Goal: Information Seeking & Learning: Learn about a topic

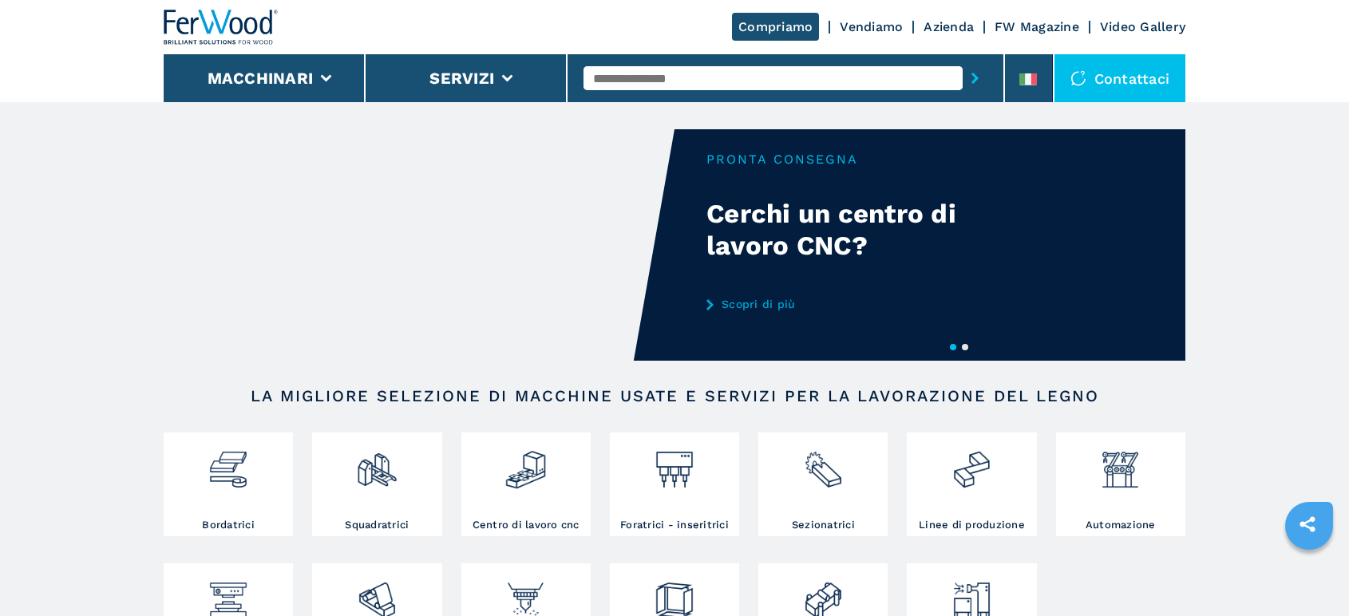
click at [618, 81] on input "text" at bounding box center [773, 78] width 379 height 24
type input "******"
click at [633, 109] on div "005657" at bounding box center [773, 104] width 379 height 29
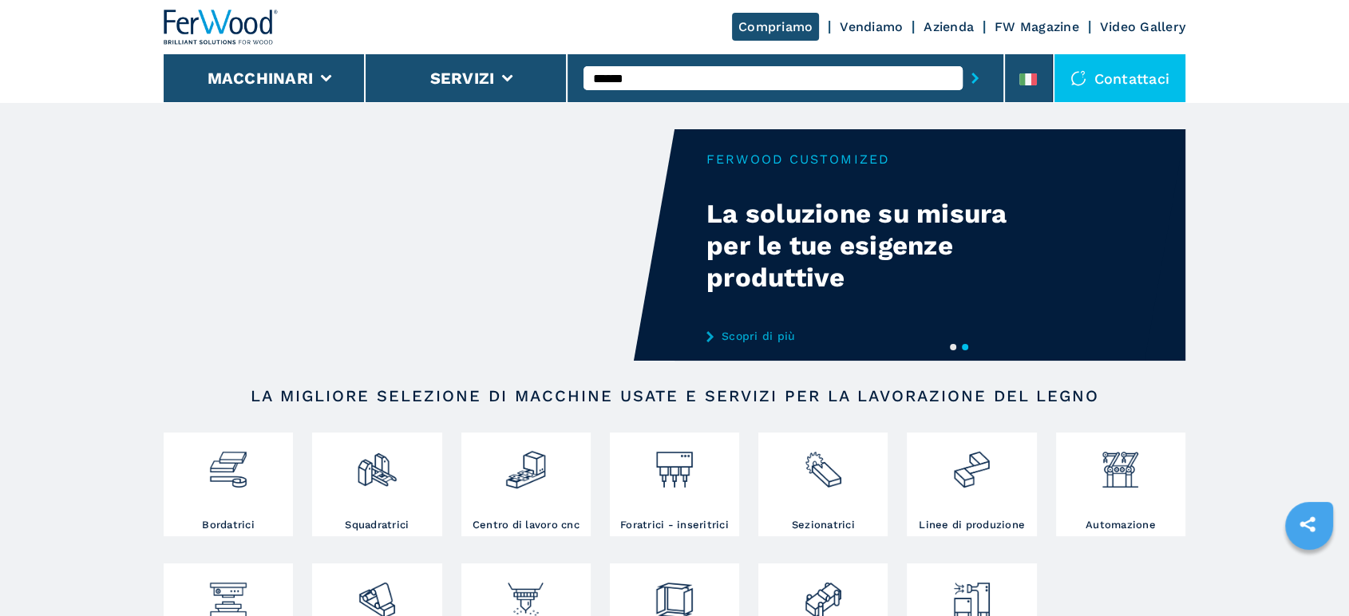
click at [963, 60] on button "submit-button" at bounding box center [975, 78] width 25 height 37
click at [975, 77] on icon "submit-button" at bounding box center [975, 78] width 7 height 11
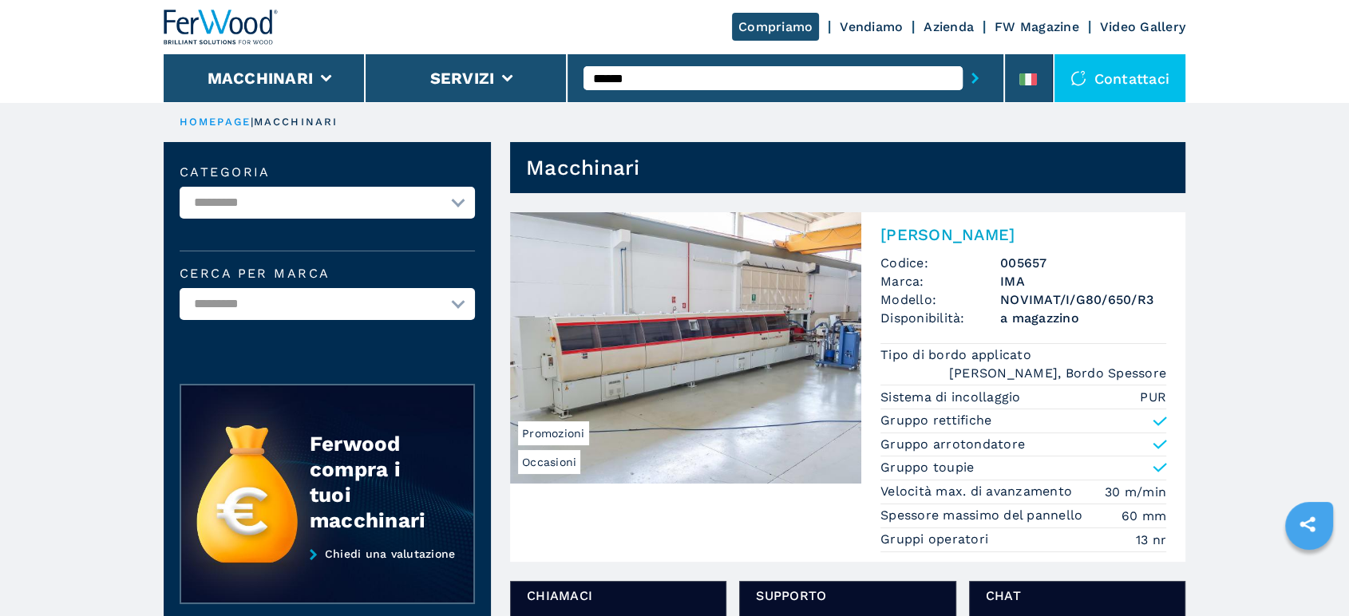
scroll to position [89, 0]
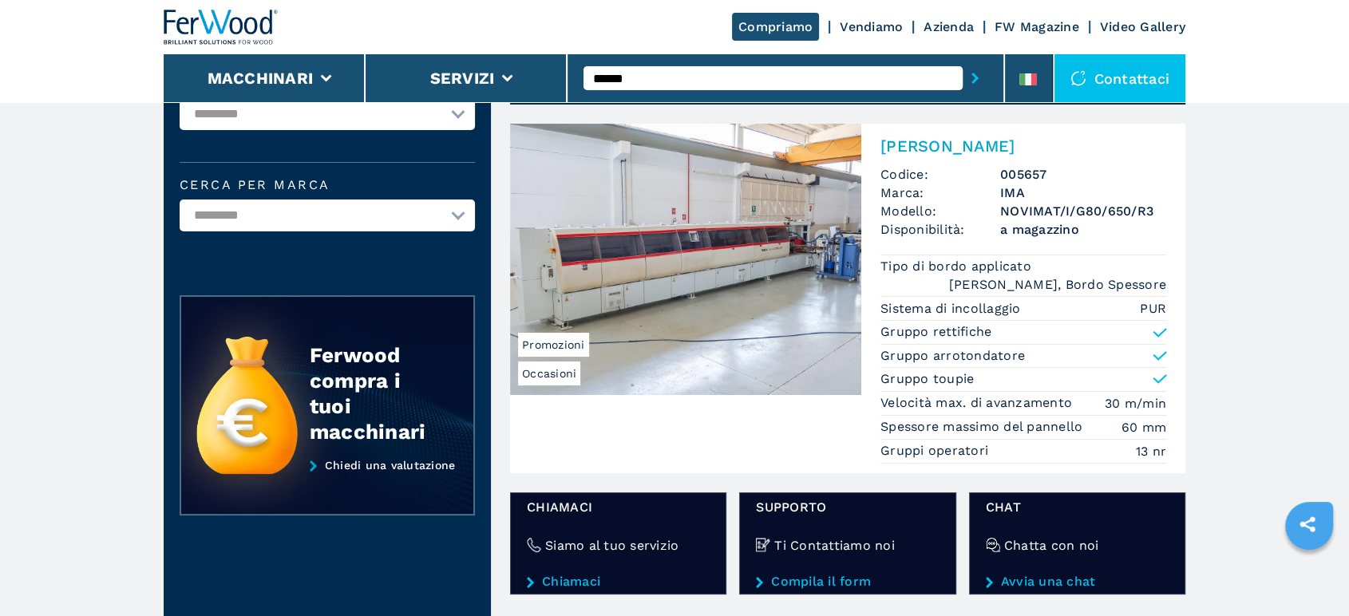
click at [659, 279] on img at bounding box center [685, 259] width 351 height 271
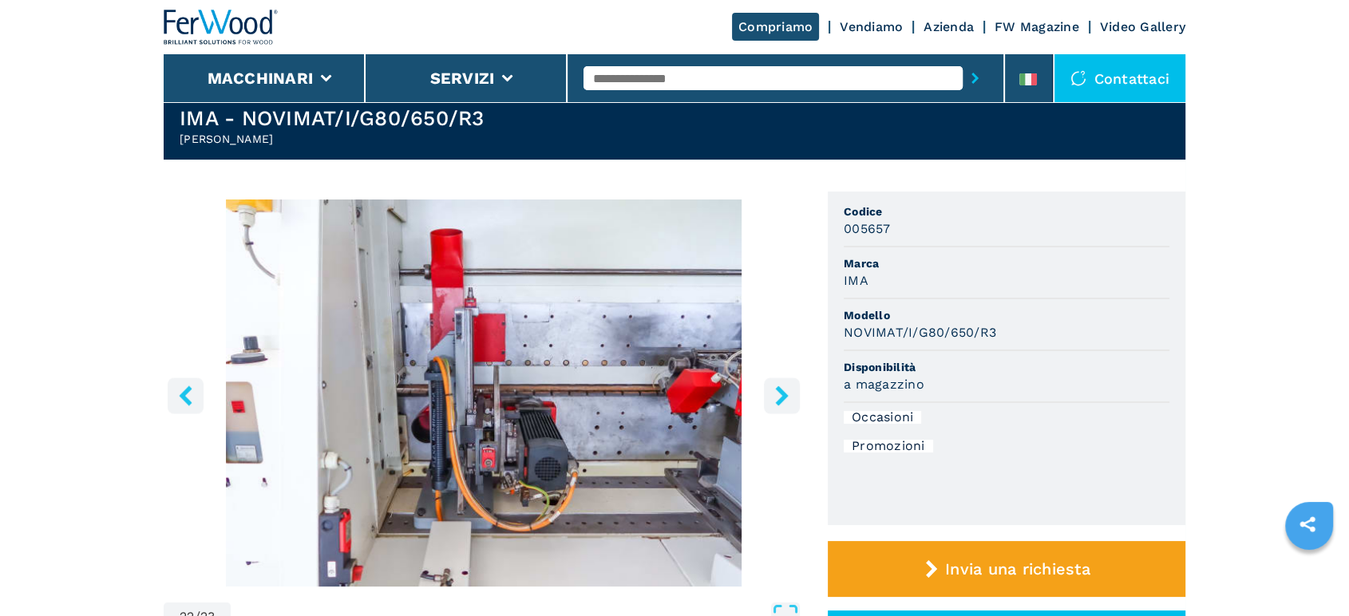
scroll to position [89, 0]
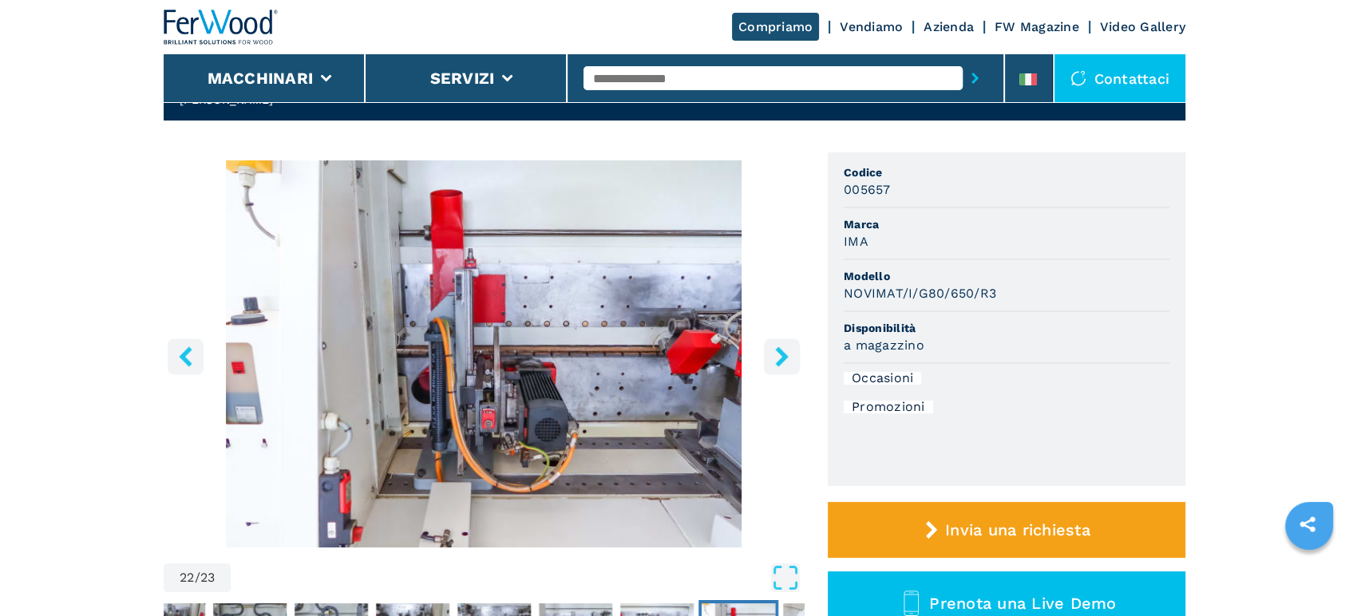
click at [785, 358] on icon "right-button" at bounding box center [781, 356] width 13 height 20
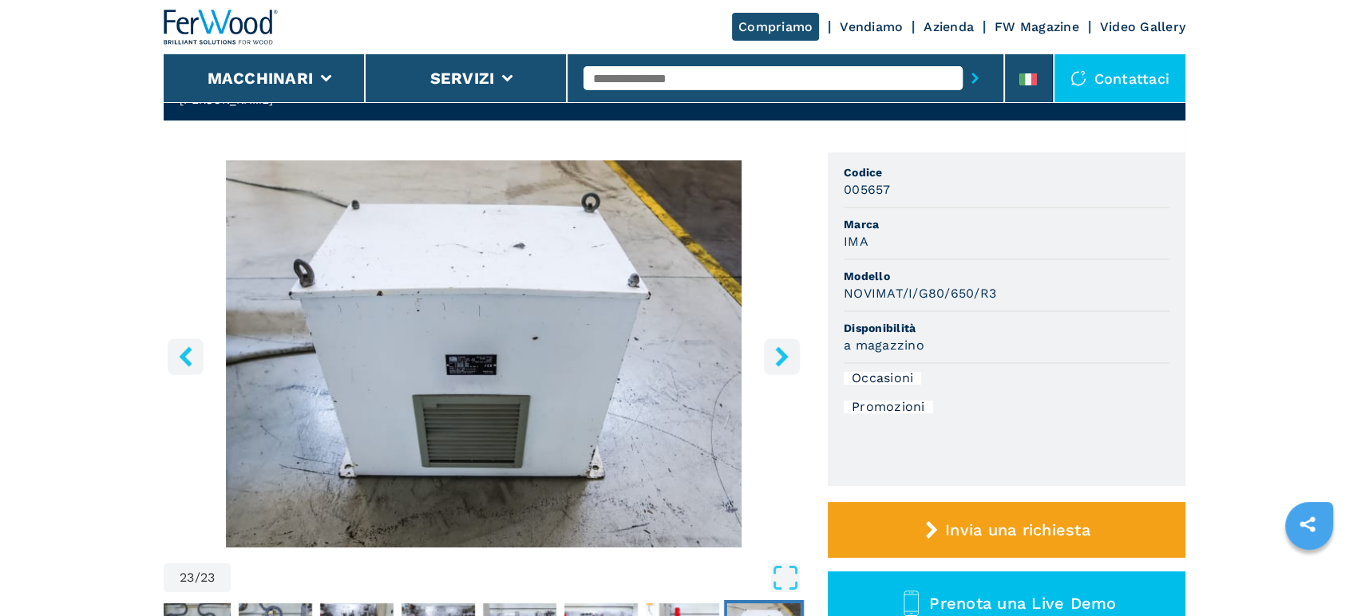
click at [785, 358] on icon "right-button" at bounding box center [781, 356] width 13 height 20
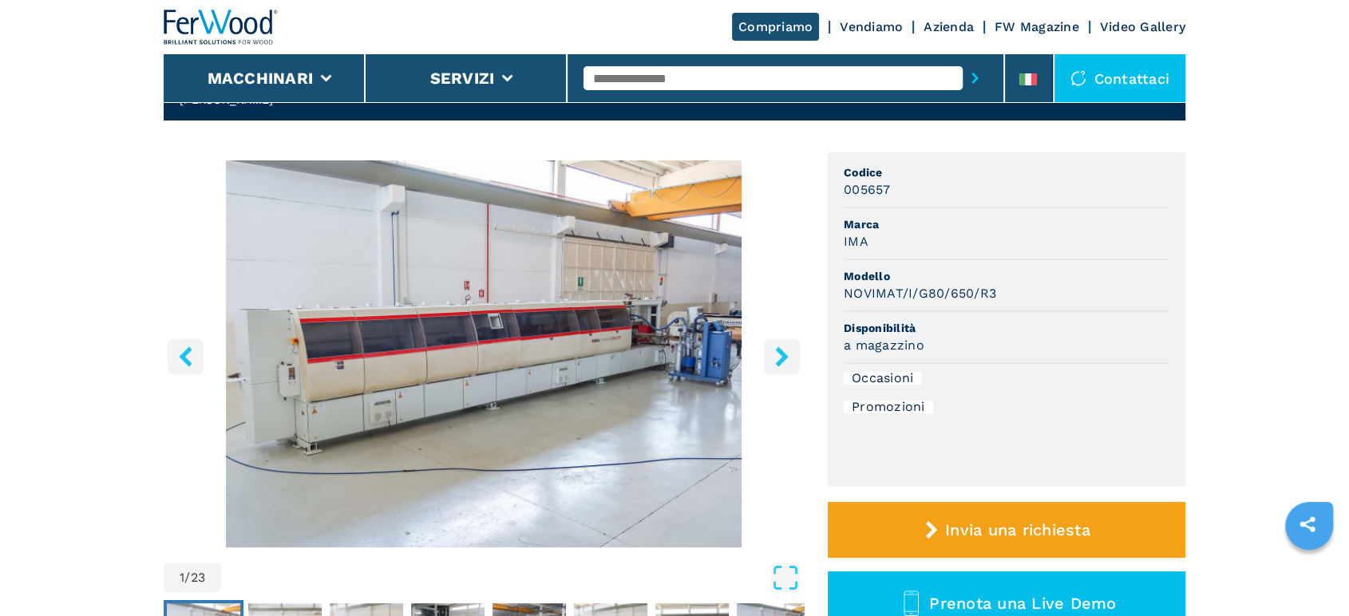
click at [785, 358] on icon "right-button" at bounding box center [781, 356] width 13 height 20
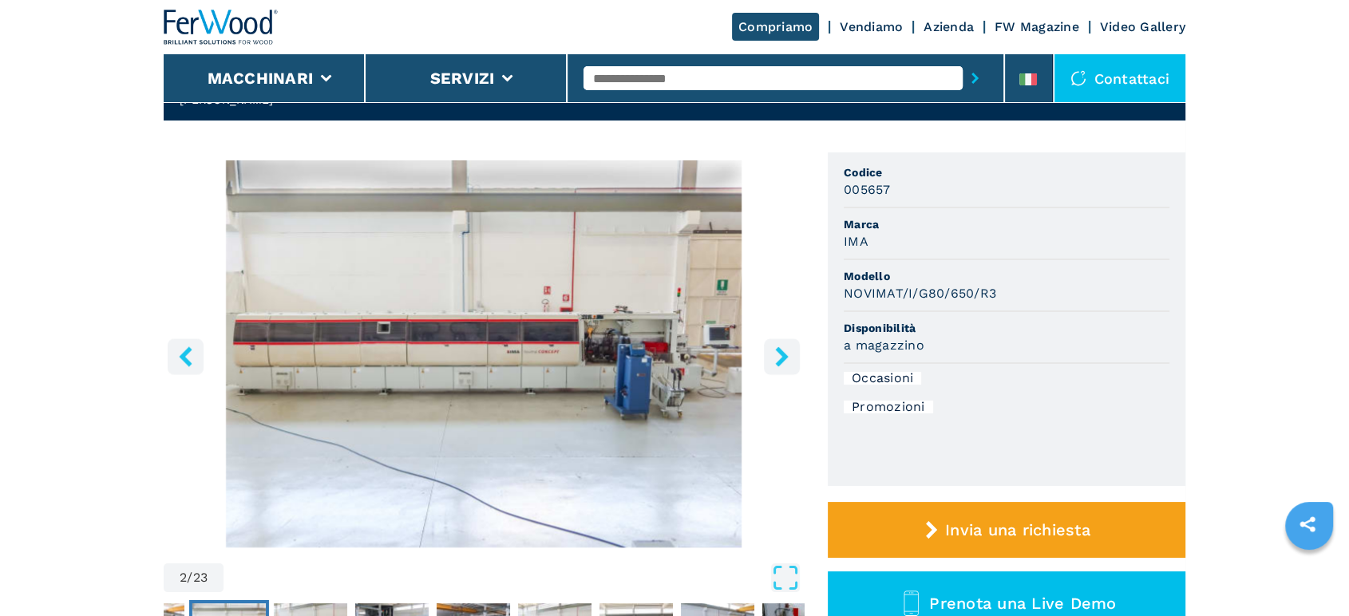
click at [785, 358] on icon "right-button" at bounding box center [781, 356] width 13 height 20
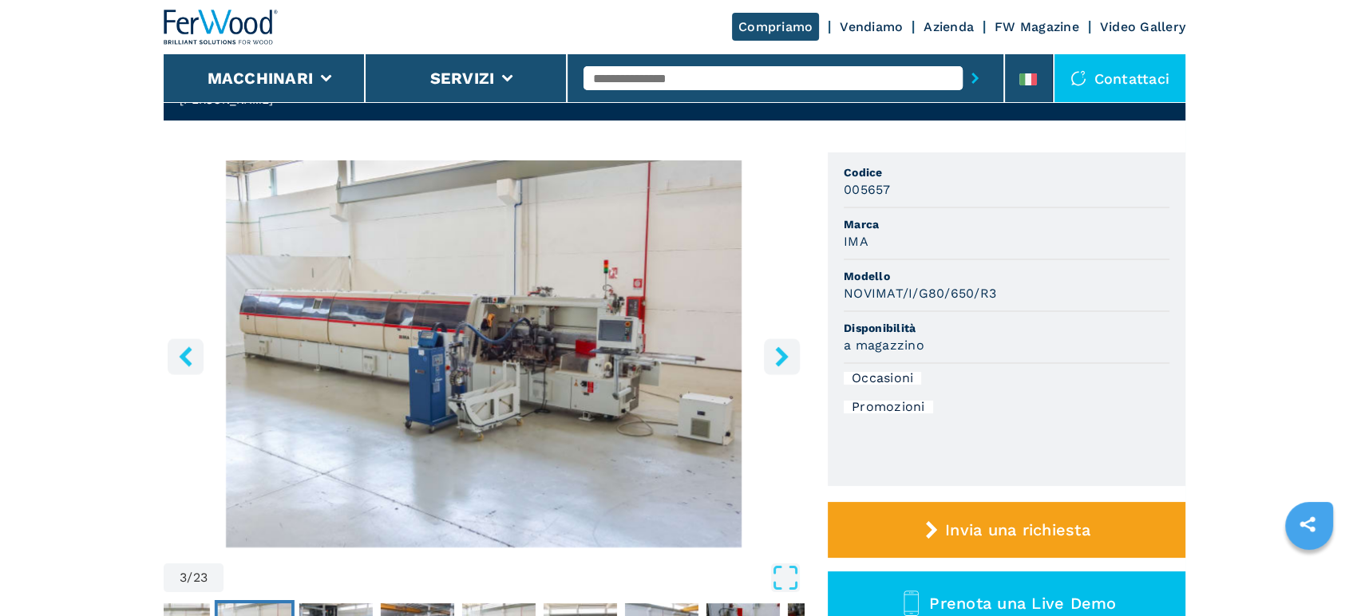
click at [785, 358] on icon "right-button" at bounding box center [781, 356] width 13 height 20
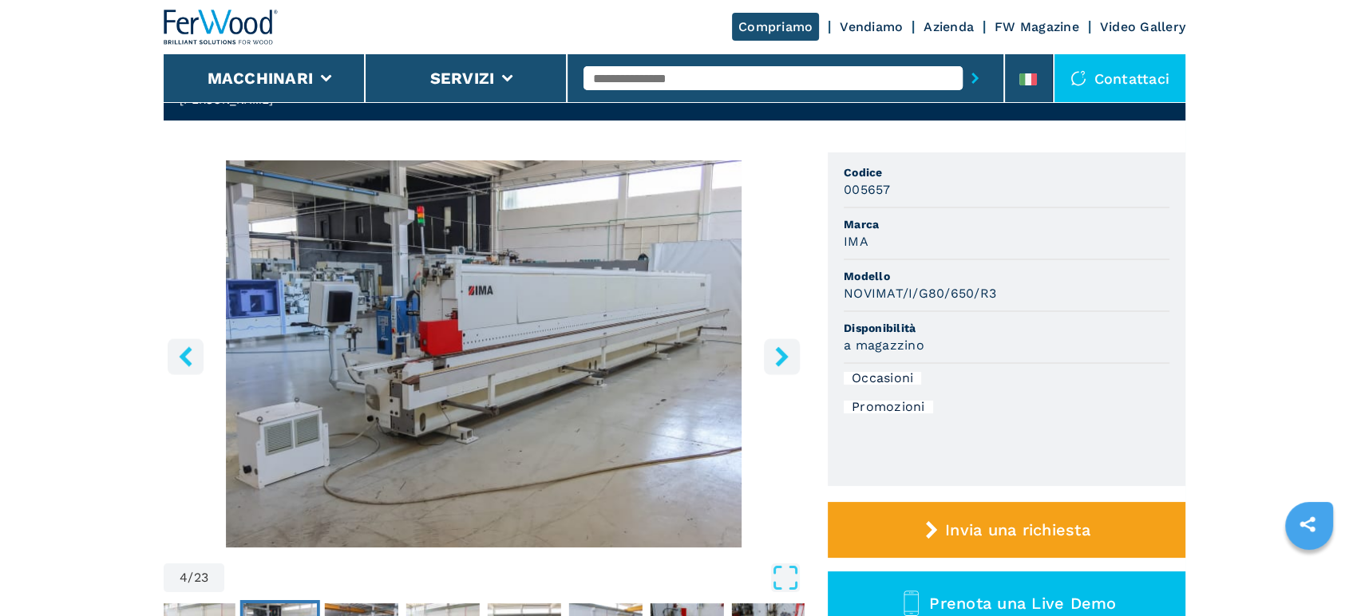
click at [785, 359] on icon "right-button" at bounding box center [781, 356] width 13 height 20
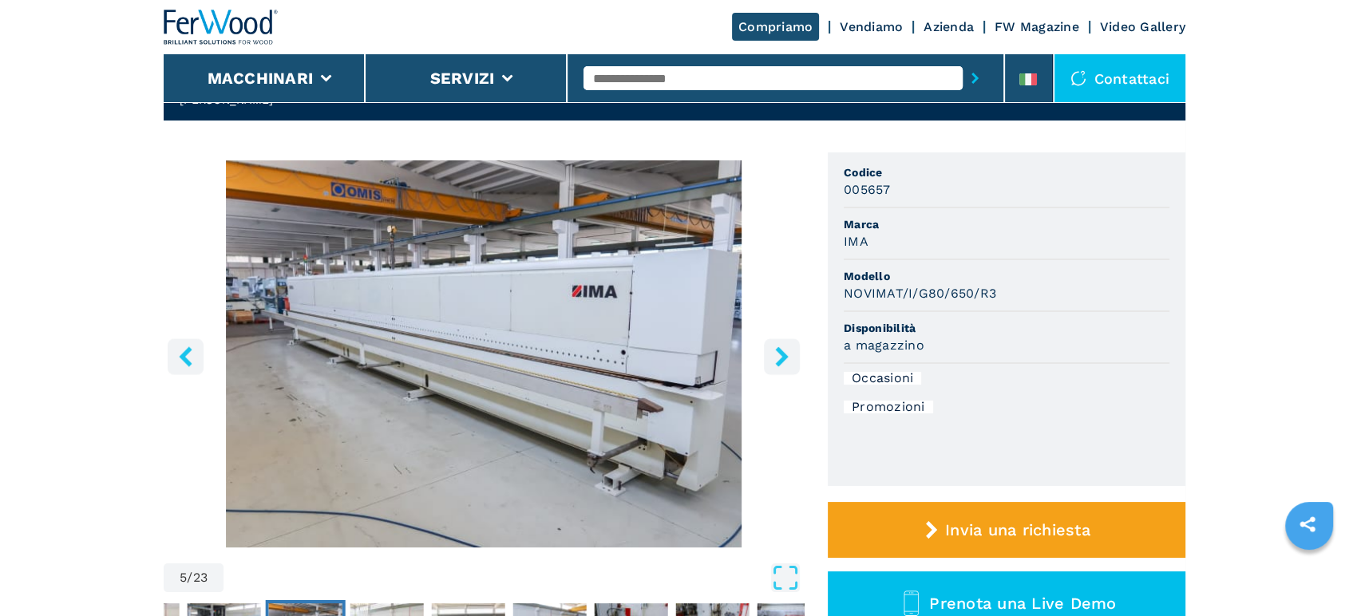
click at [174, 343] on button "left-button" at bounding box center [186, 356] width 36 height 36
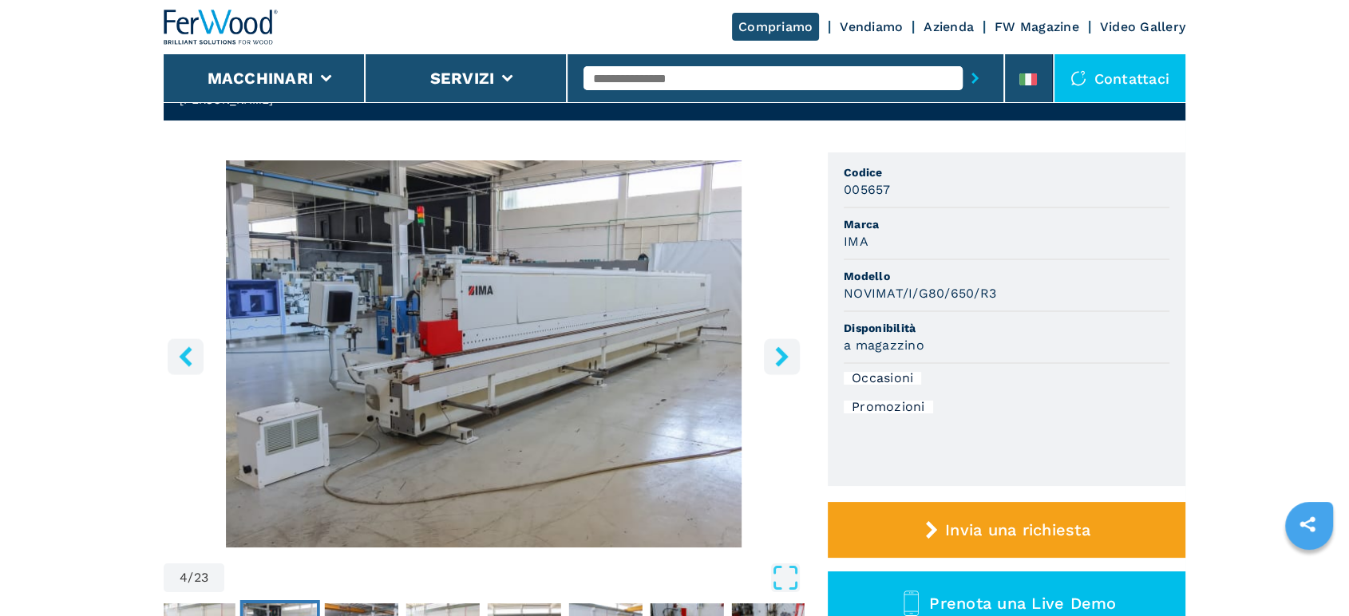
click at [174, 343] on button "left-button" at bounding box center [186, 356] width 36 height 36
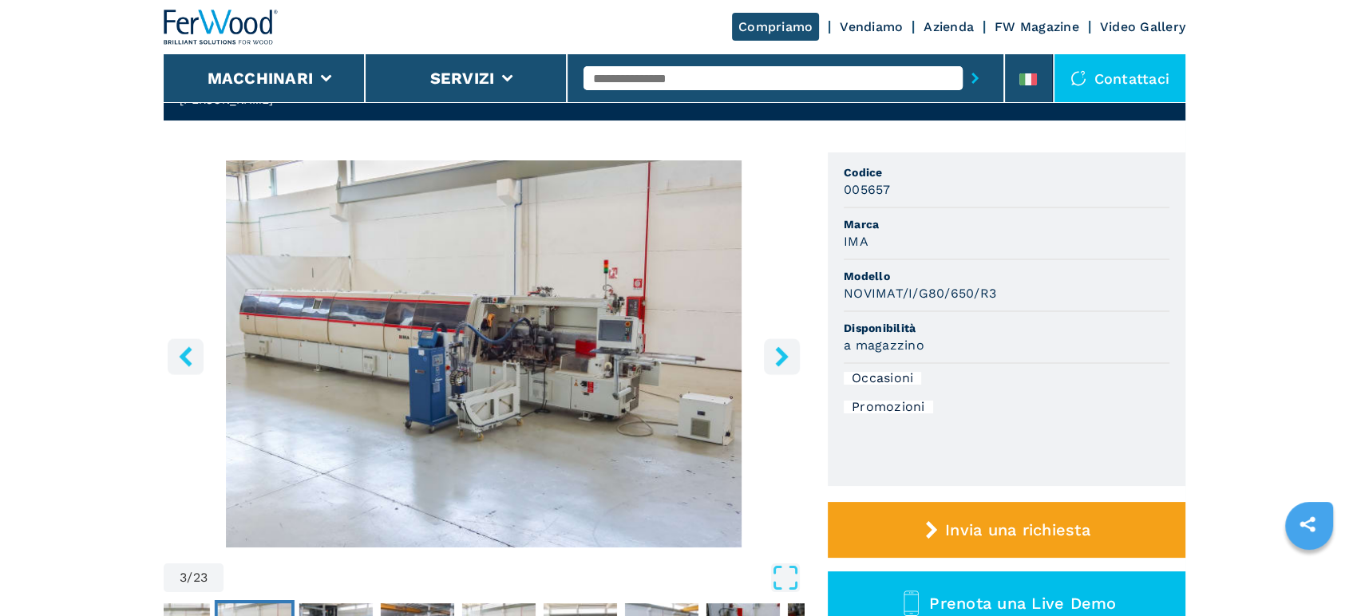
click at [176, 347] on icon "left-button" at bounding box center [186, 356] width 20 height 20
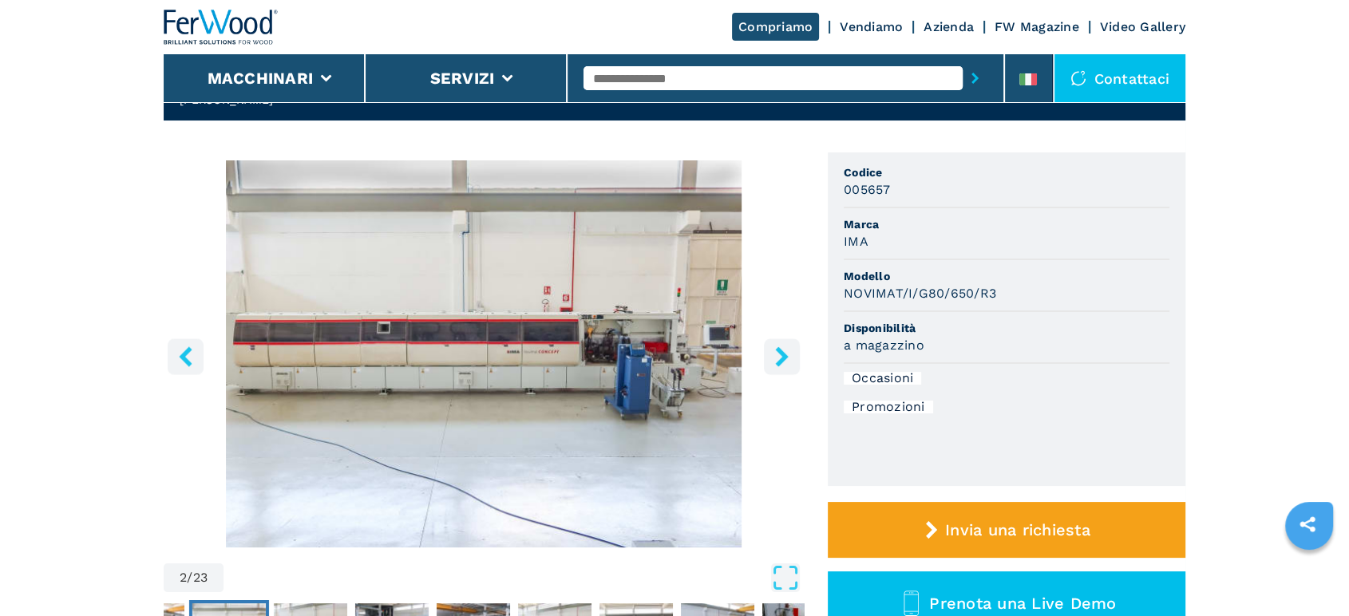
click at [176, 347] on icon "left-button" at bounding box center [186, 356] width 20 height 20
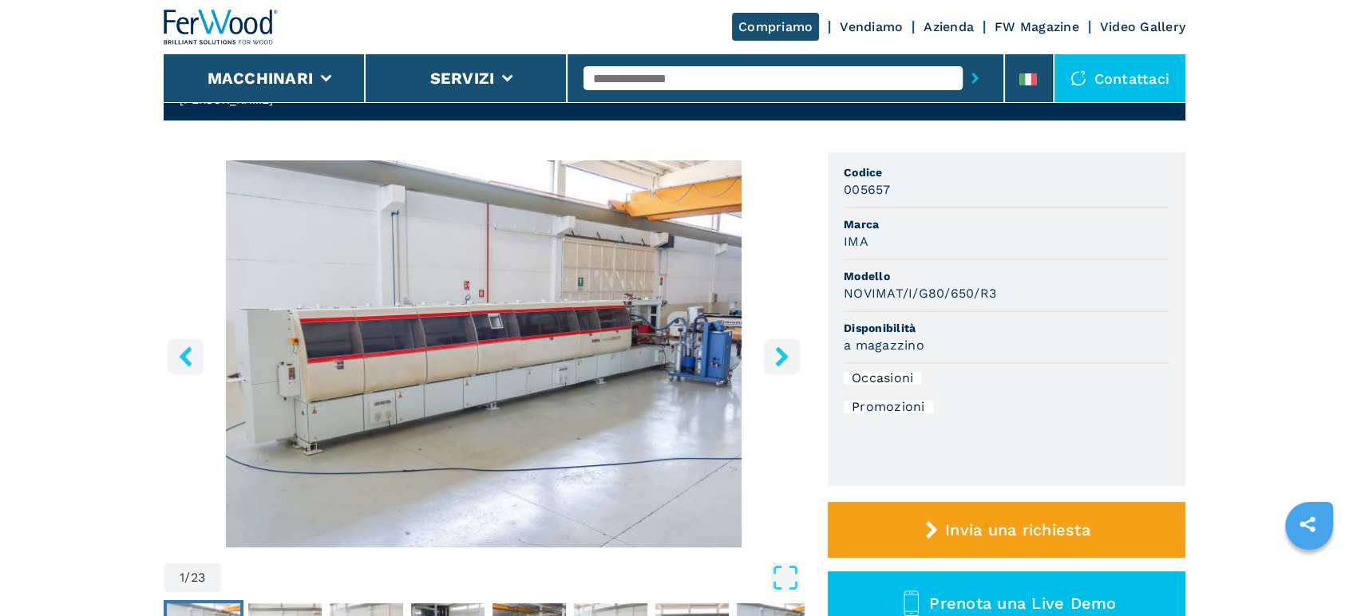
click at [176, 347] on icon "left-button" at bounding box center [186, 356] width 20 height 20
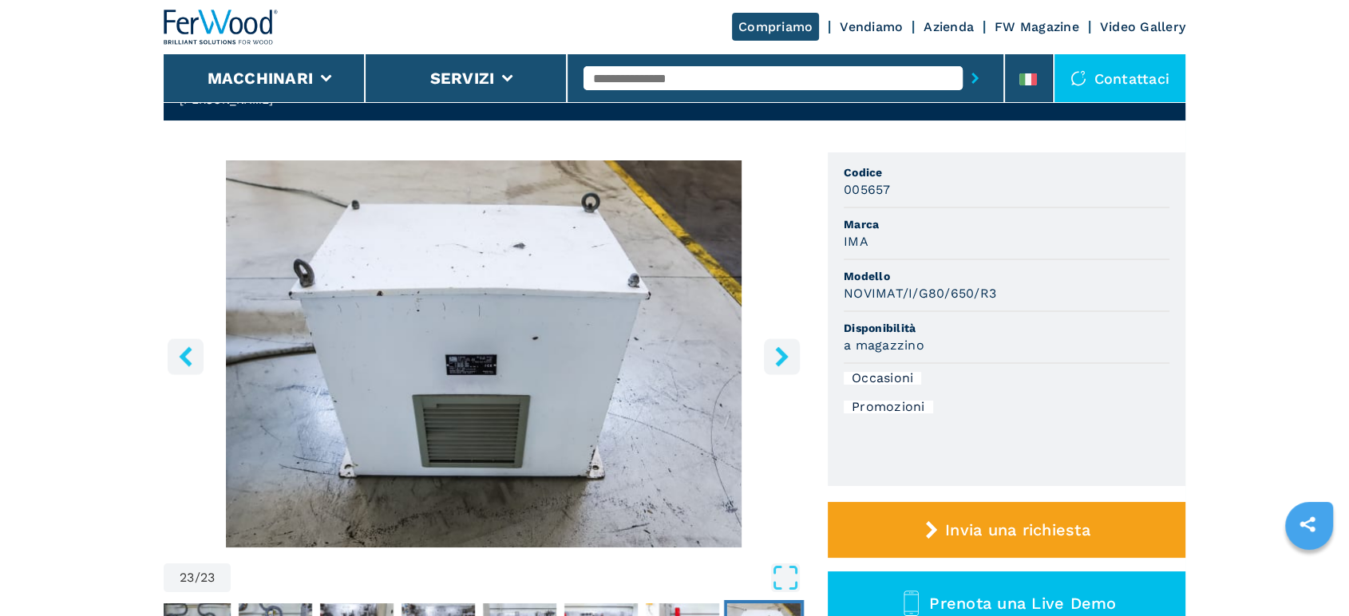
click at [176, 347] on icon "left-button" at bounding box center [186, 356] width 20 height 20
click at [189, 355] on icon "left-button" at bounding box center [186, 356] width 20 height 20
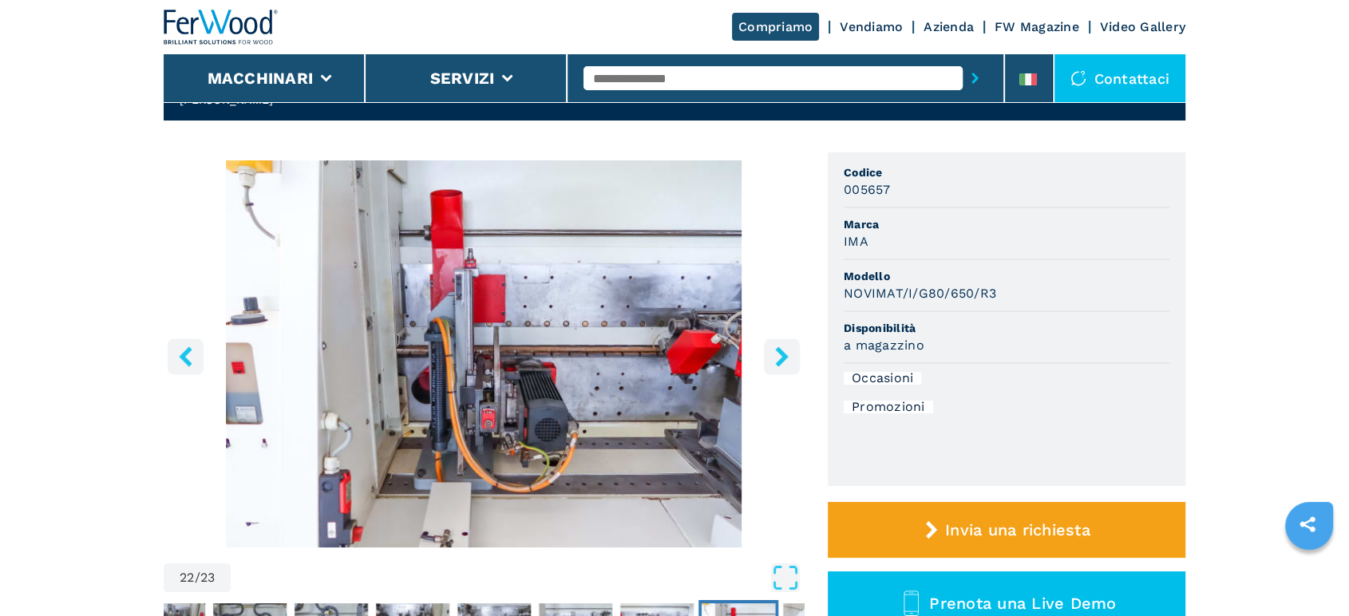
click at [189, 355] on icon "left-button" at bounding box center [186, 356] width 20 height 20
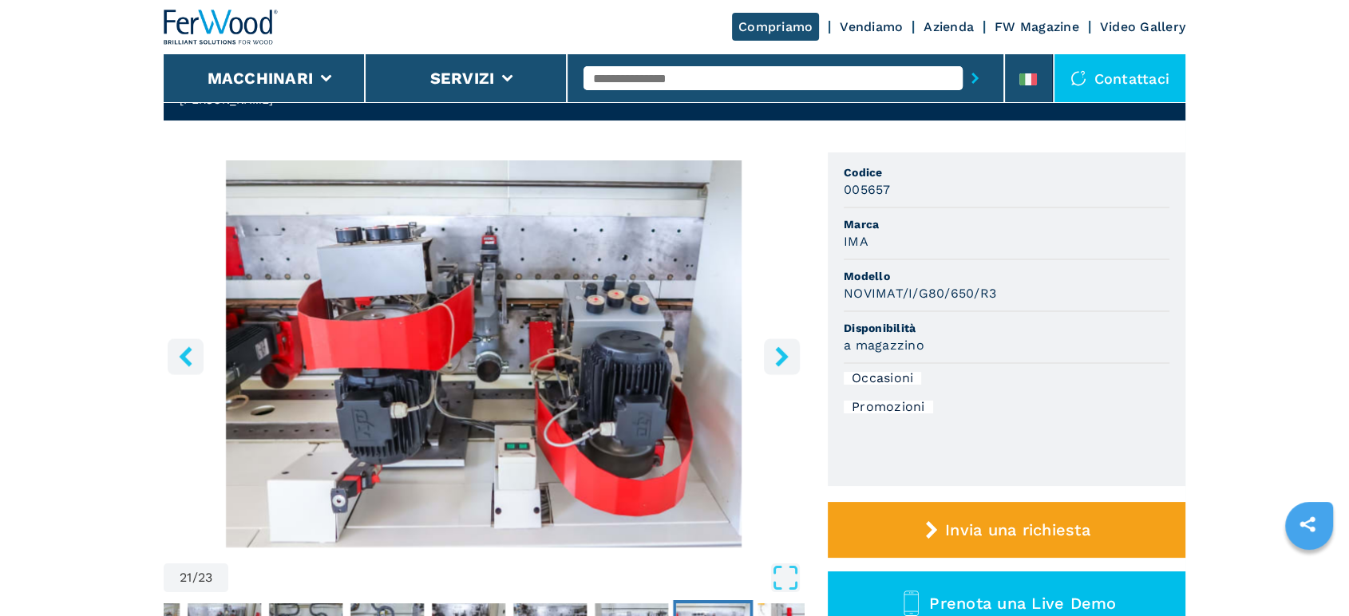
click at [189, 355] on icon "left-button" at bounding box center [186, 356] width 20 height 20
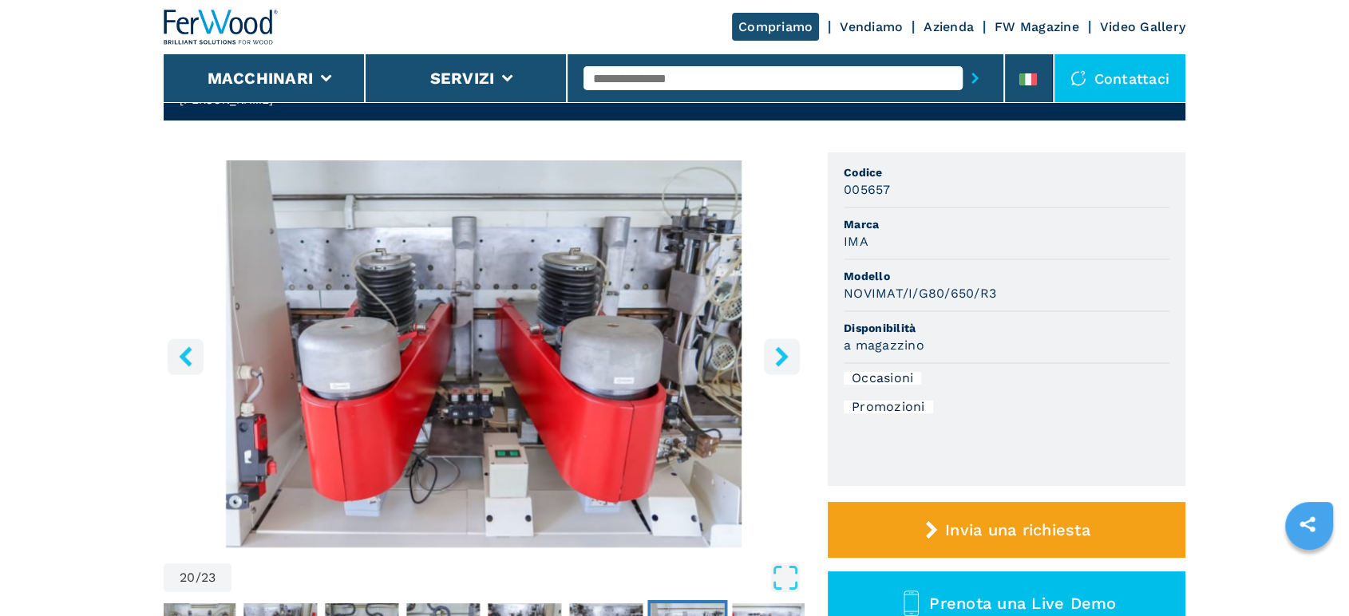
click at [189, 355] on icon "left-button" at bounding box center [186, 356] width 20 height 20
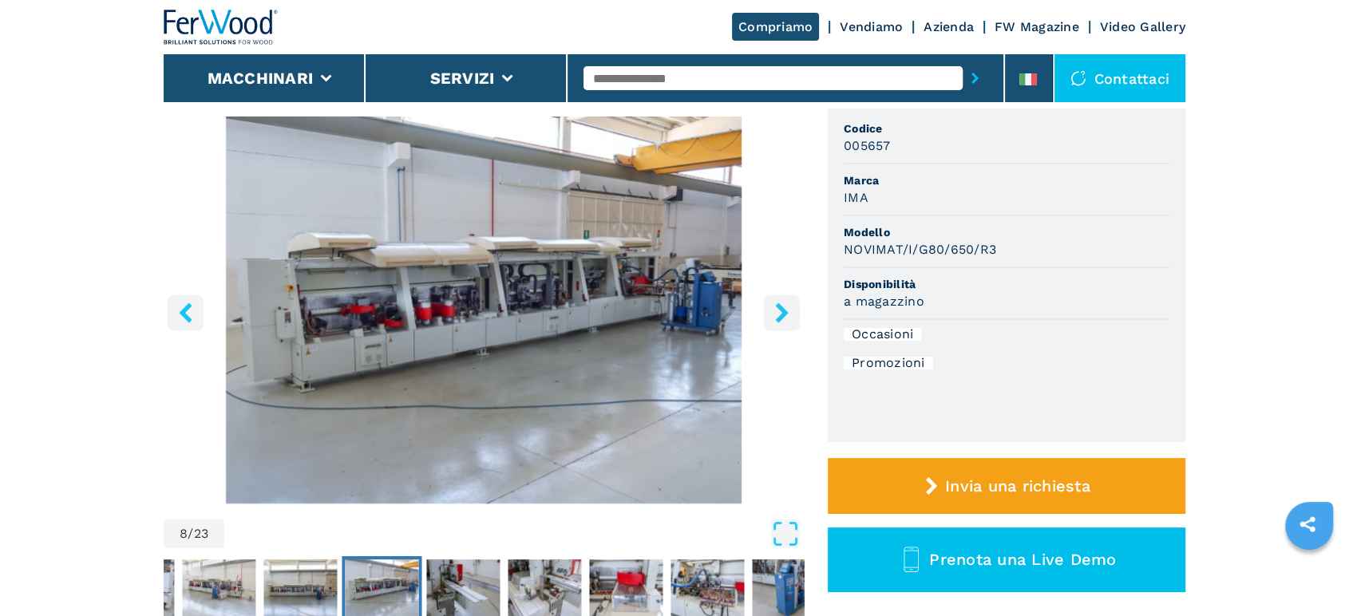
scroll to position [177, 0]
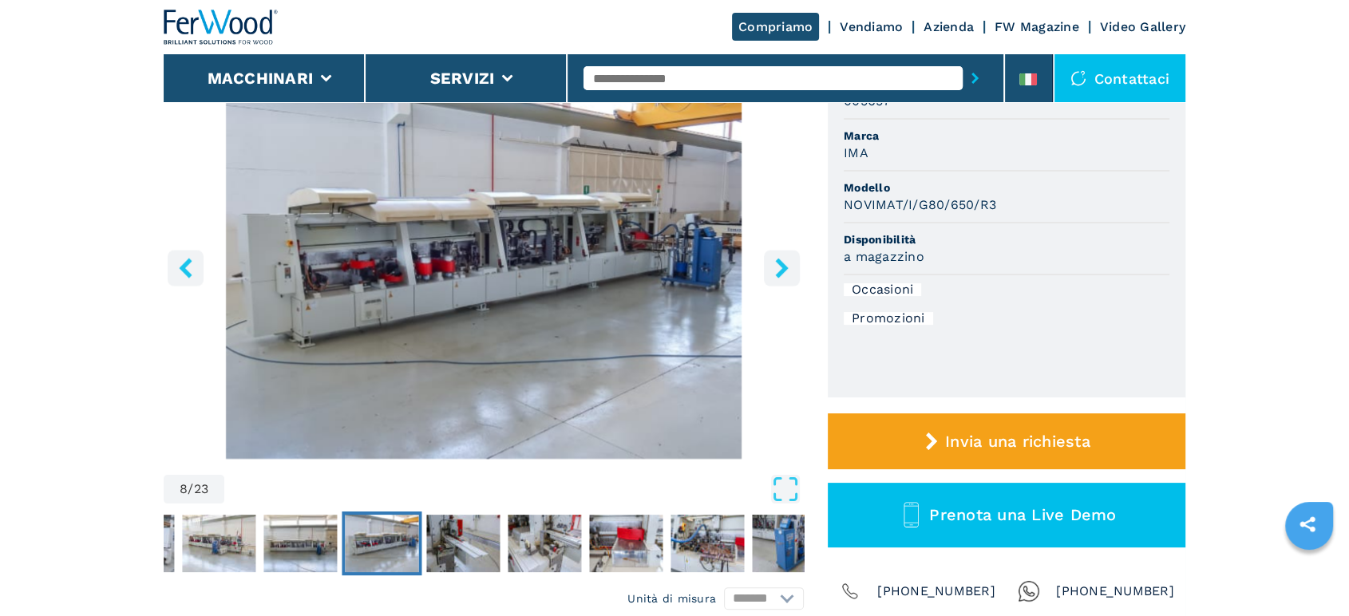
click at [533, 286] on img "Go to Slide 8" at bounding box center [484, 265] width 640 height 387
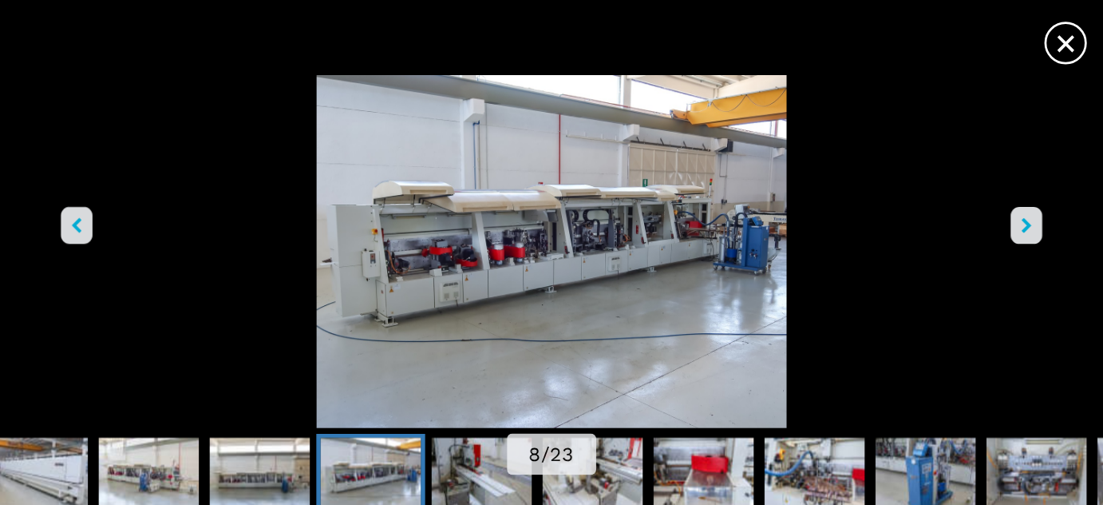
scroll to position [60, 0]
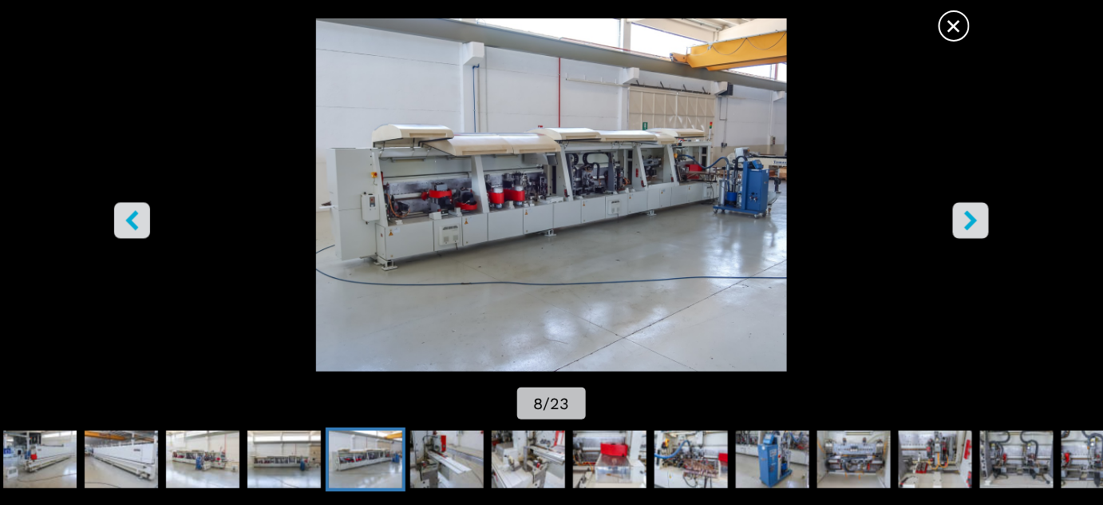
click at [975, 216] on icon "right-button" at bounding box center [971, 221] width 20 height 20
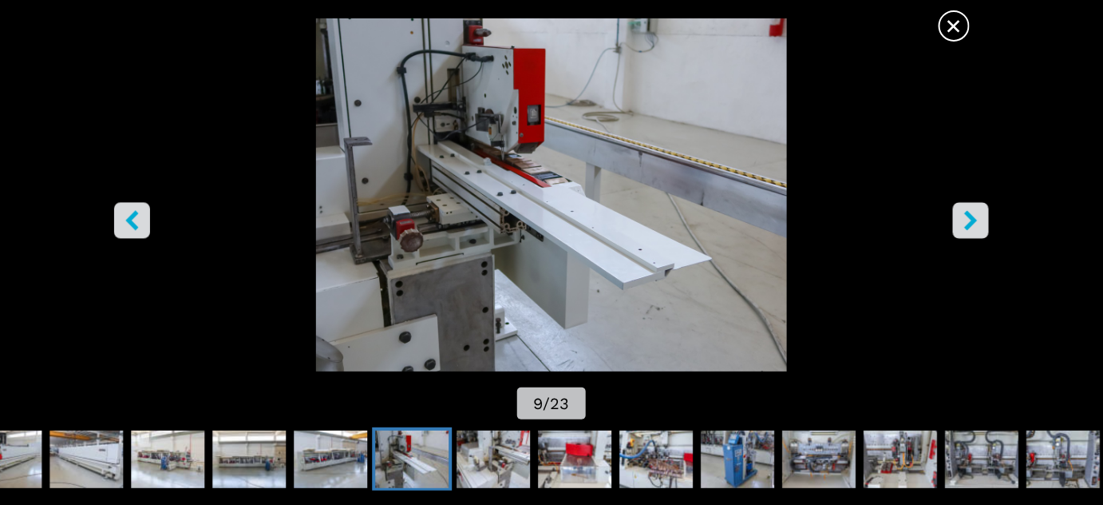
click at [975, 216] on icon "right-button" at bounding box center [971, 221] width 20 height 20
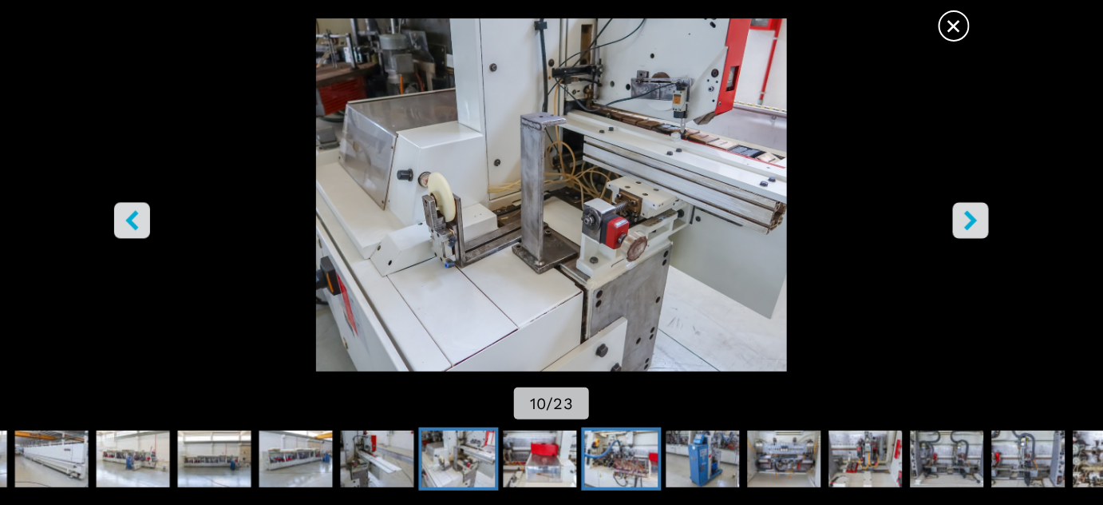
click at [619, 446] on img "Go to Slide 12" at bounding box center [621, 458] width 73 height 57
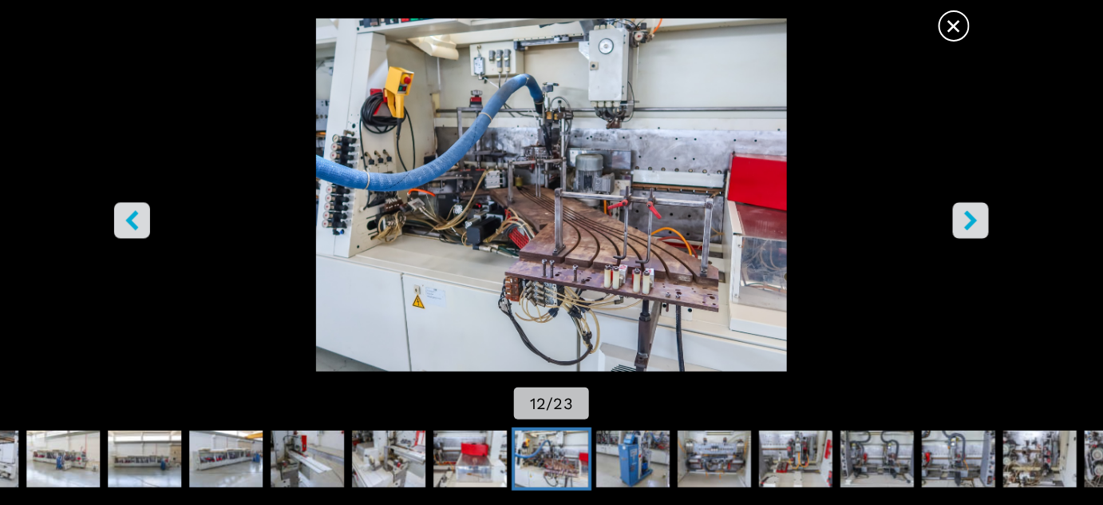
click at [959, 216] on button "right-button" at bounding box center [971, 221] width 36 height 36
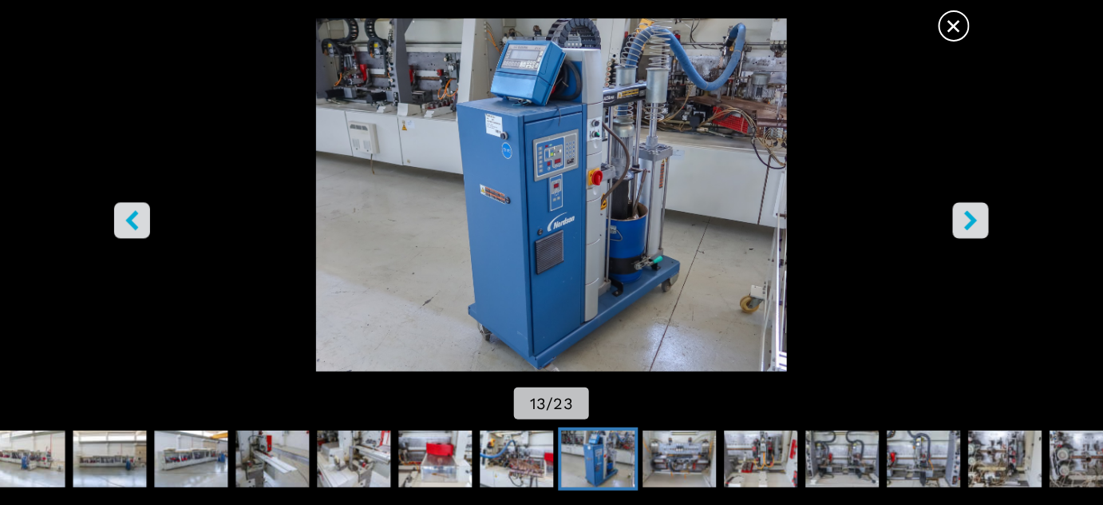
click at [141, 223] on icon "left-button" at bounding box center [132, 221] width 20 height 20
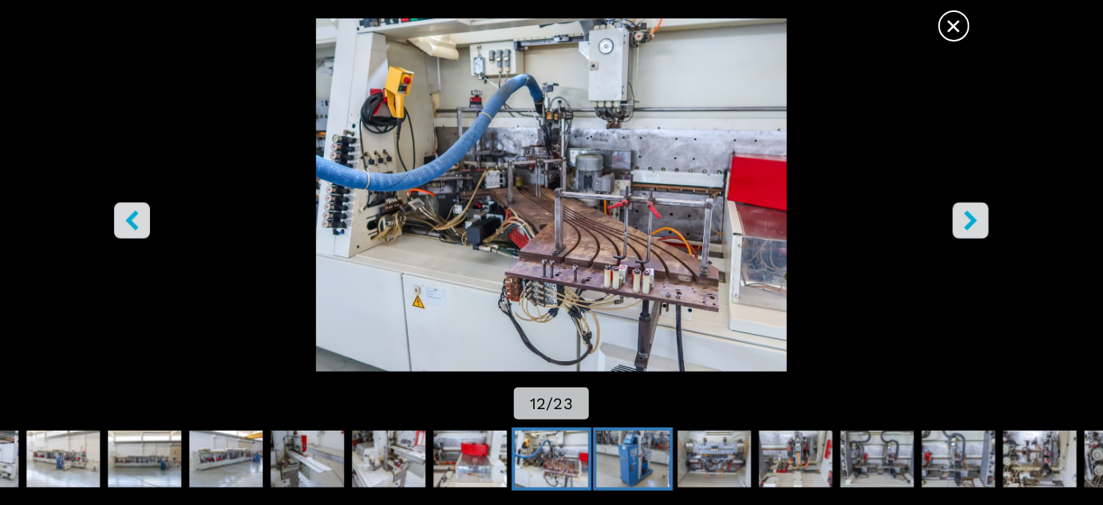
click at [647, 466] on img "Go to Slide 13" at bounding box center [632, 458] width 73 height 57
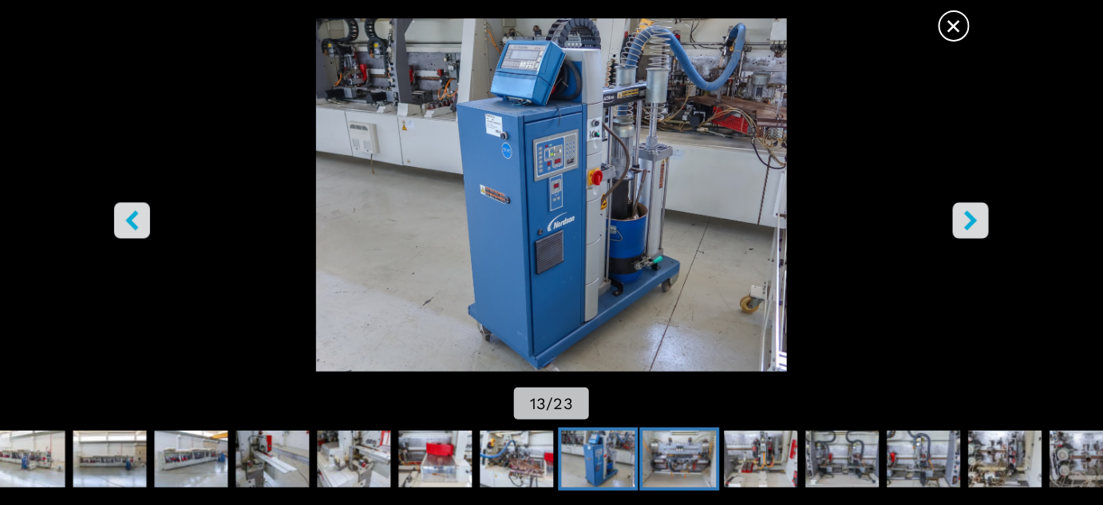
click at [701, 458] on img "Go to Slide 14" at bounding box center [679, 458] width 73 height 57
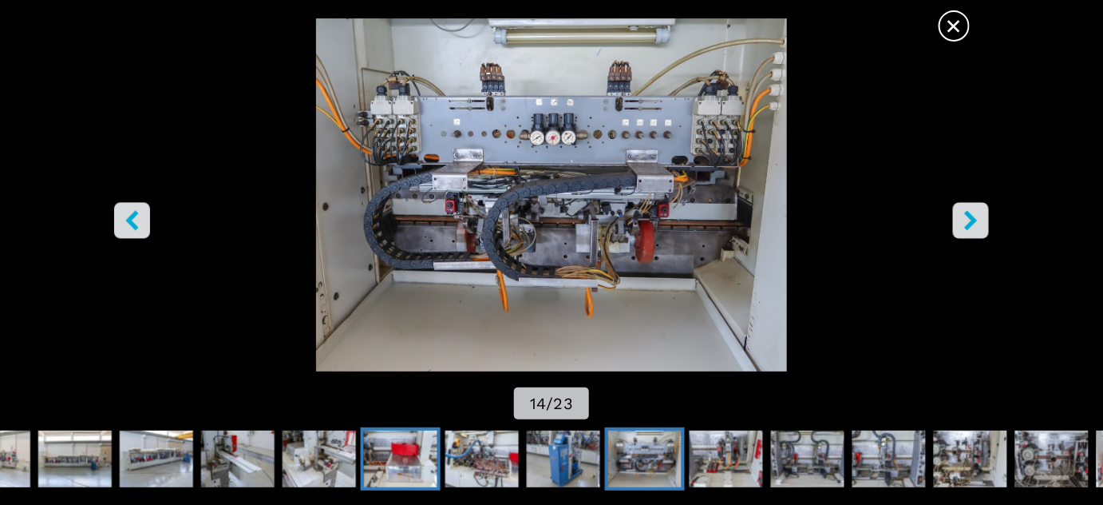
click at [402, 444] on img "Go to Slide 11" at bounding box center [400, 458] width 73 height 57
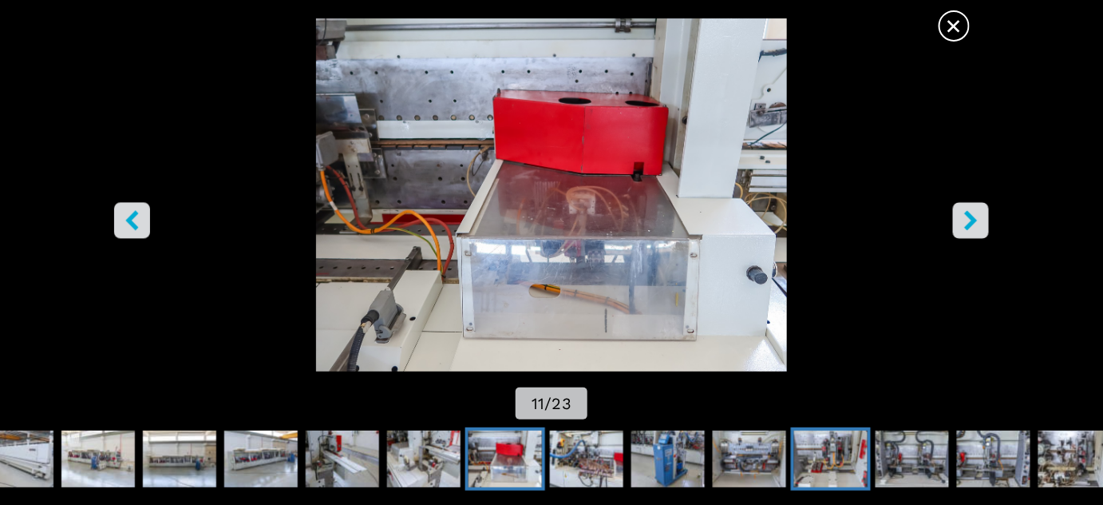
click at [834, 449] on img "Go to Slide 15" at bounding box center [830, 458] width 73 height 57
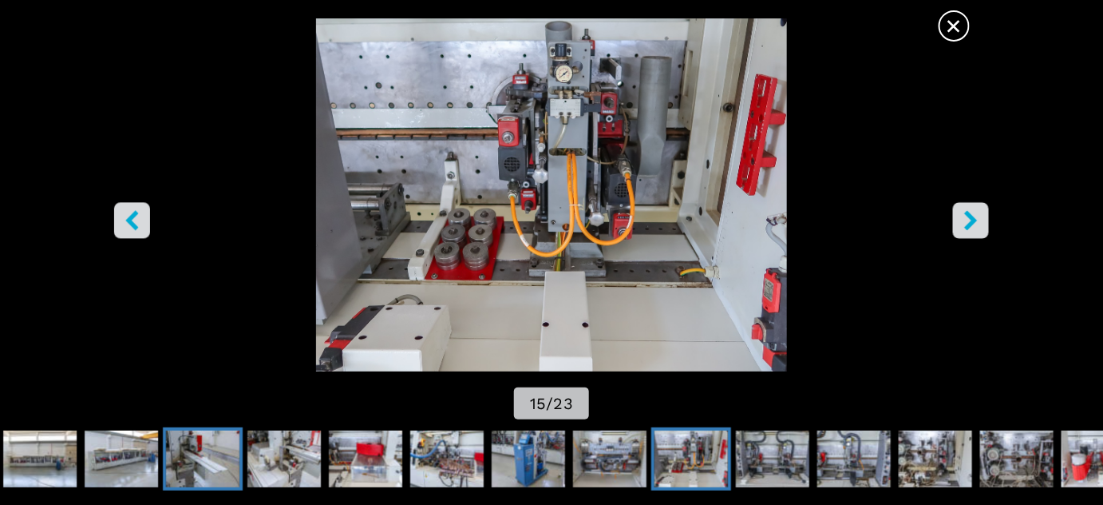
click at [198, 459] on img "Go to Slide 9" at bounding box center [202, 458] width 73 height 57
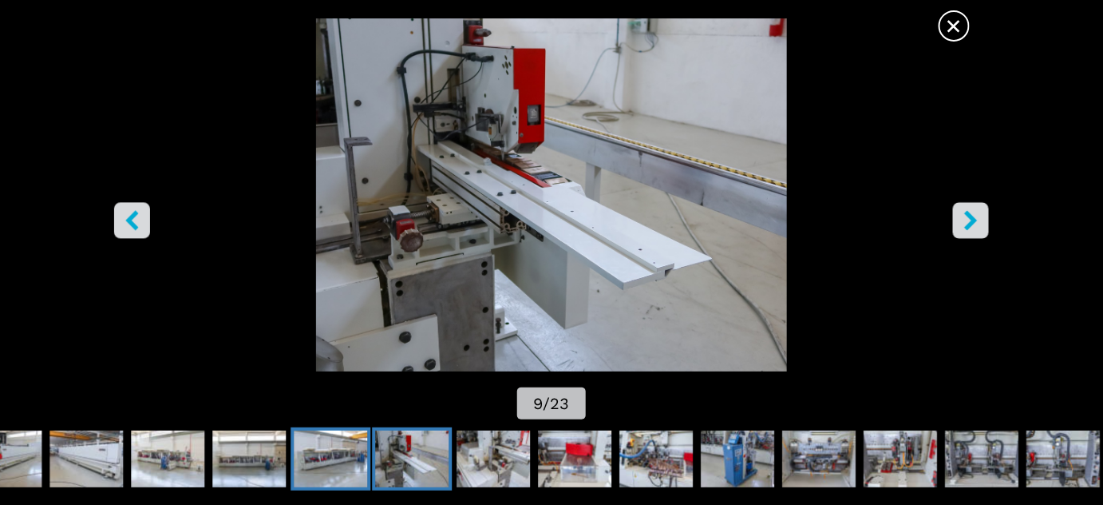
click at [323, 458] on img "Go to Slide 8" at bounding box center [330, 458] width 73 height 57
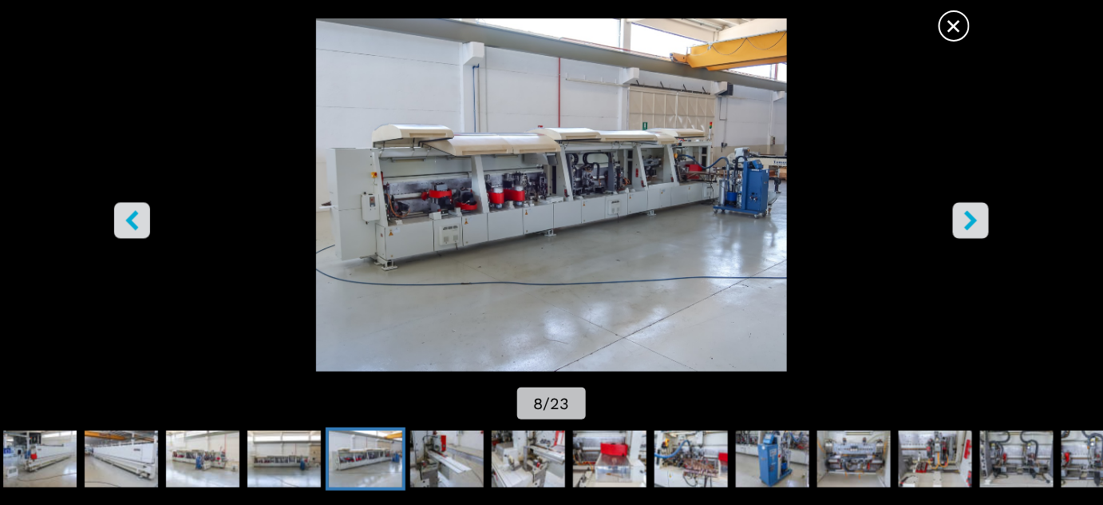
scroll to position [0, 0]
click at [285, 447] on img "Go to Slide 7" at bounding box center [283, 458] width 73 height 57
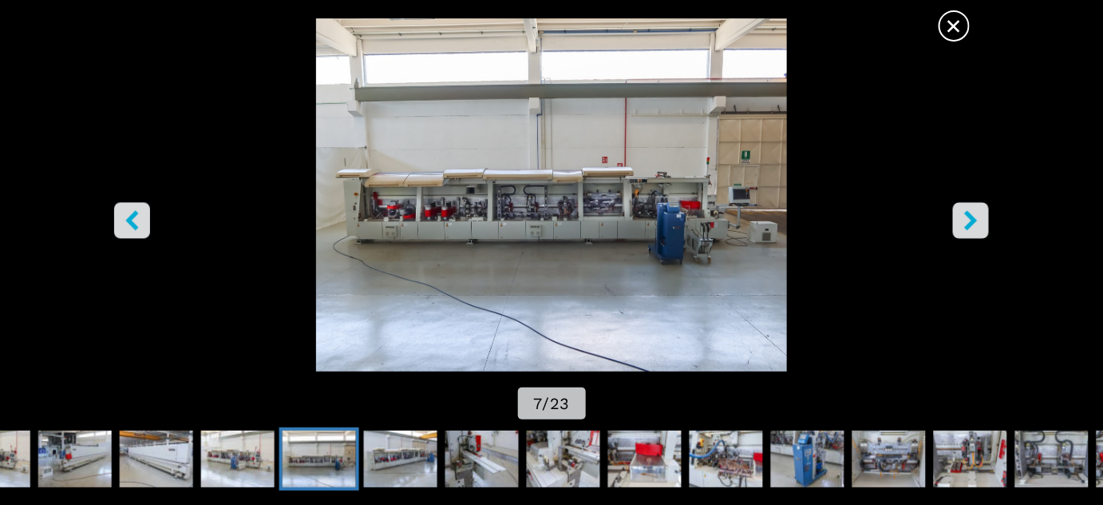
click at [958, 22] on span "×" at bounding box center [954, 23] width 28 height 28
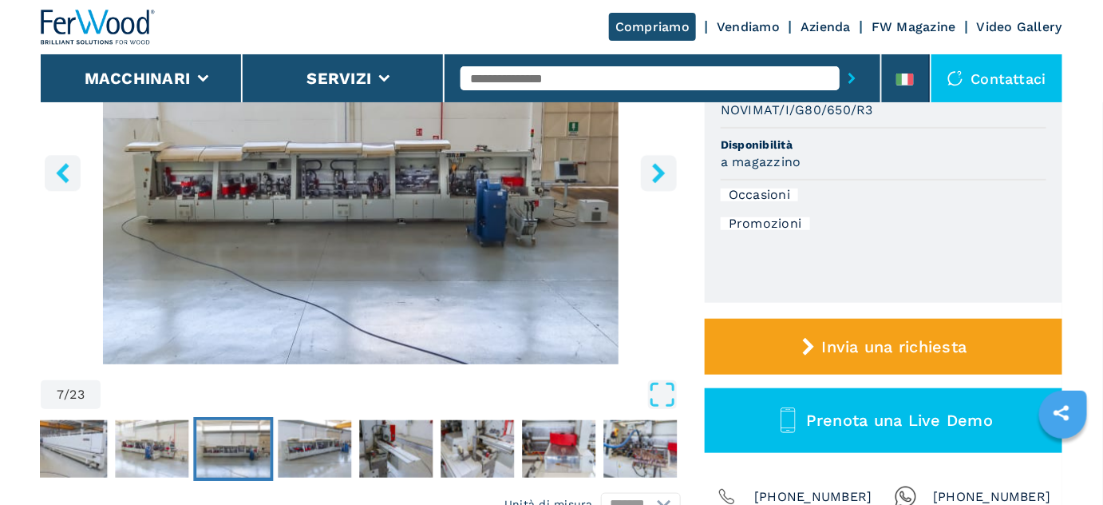
scroll to position [435, 0]
